Goal: Obtain resource: Download file/media

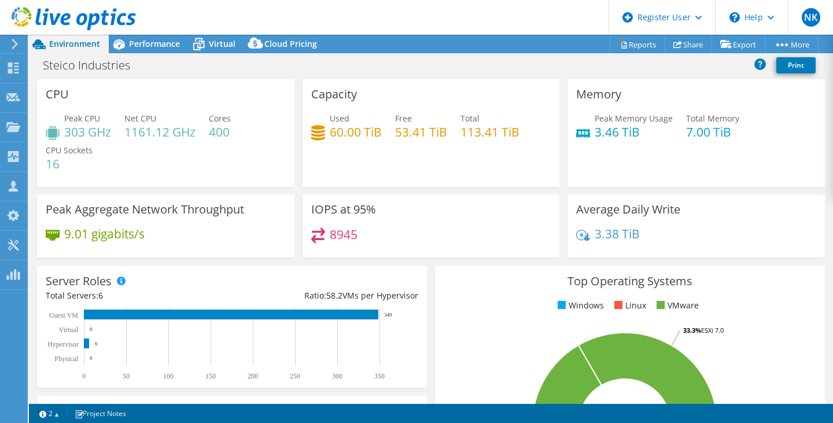
select select "USD"
click at [629, 45] on link "Reports" at bounding box center [638, 44] width 56 height 18
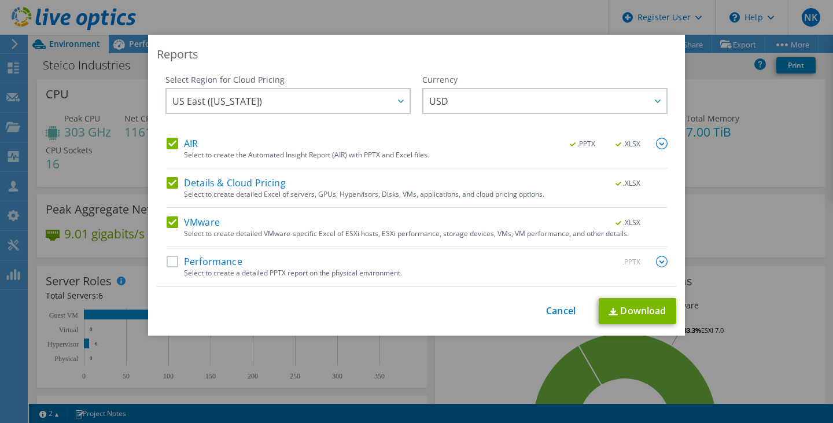
click at [167, 263] on label "Performance" at bounding box center [205, 262] width 76 height 12
click at [0, 0] on input "Performance" at bounding box center [0, 0] width 0 height 0
click at [624, 311] on link "Download" at bounding box center [638, 311] width 78 height 26
